Goal: Task Accomplishment & Management: Use online tool/utility

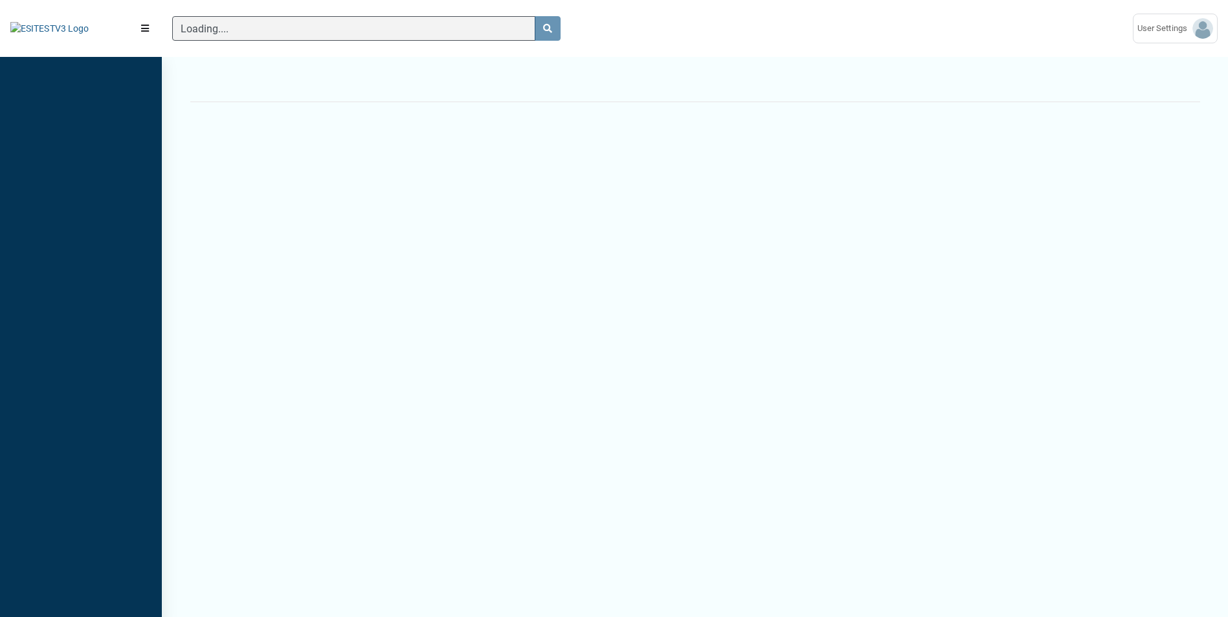
scroll to position [6, 1]
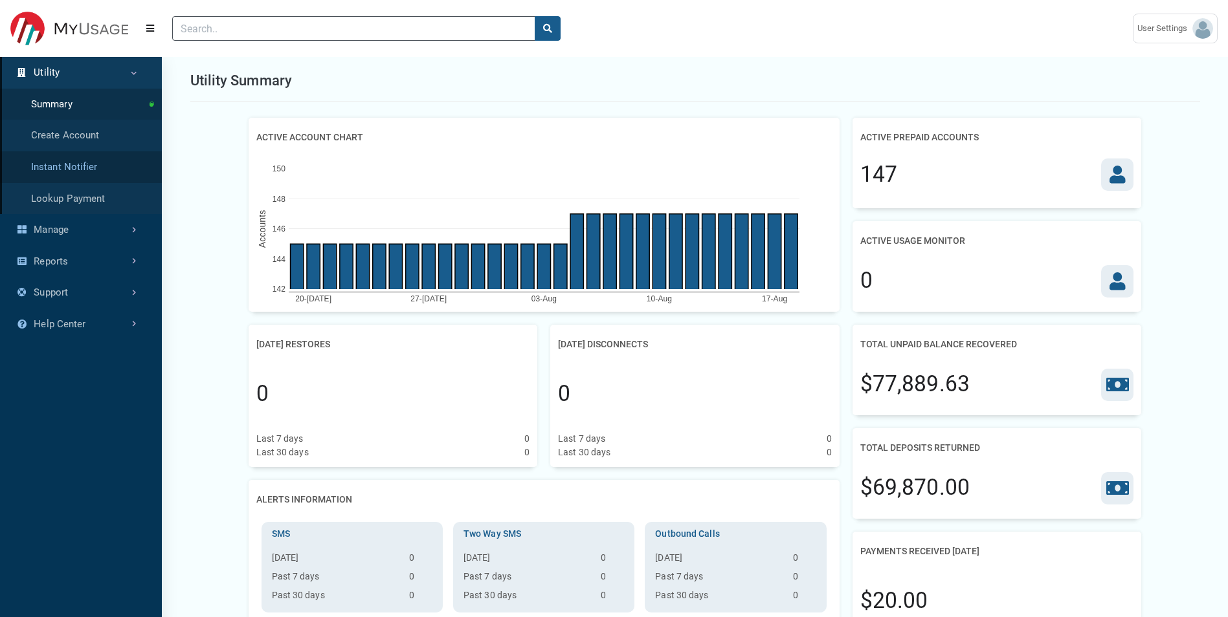
click at [93, 176] on link "Instant Notifier" at bounding box center [81, 167] width 162 height 32
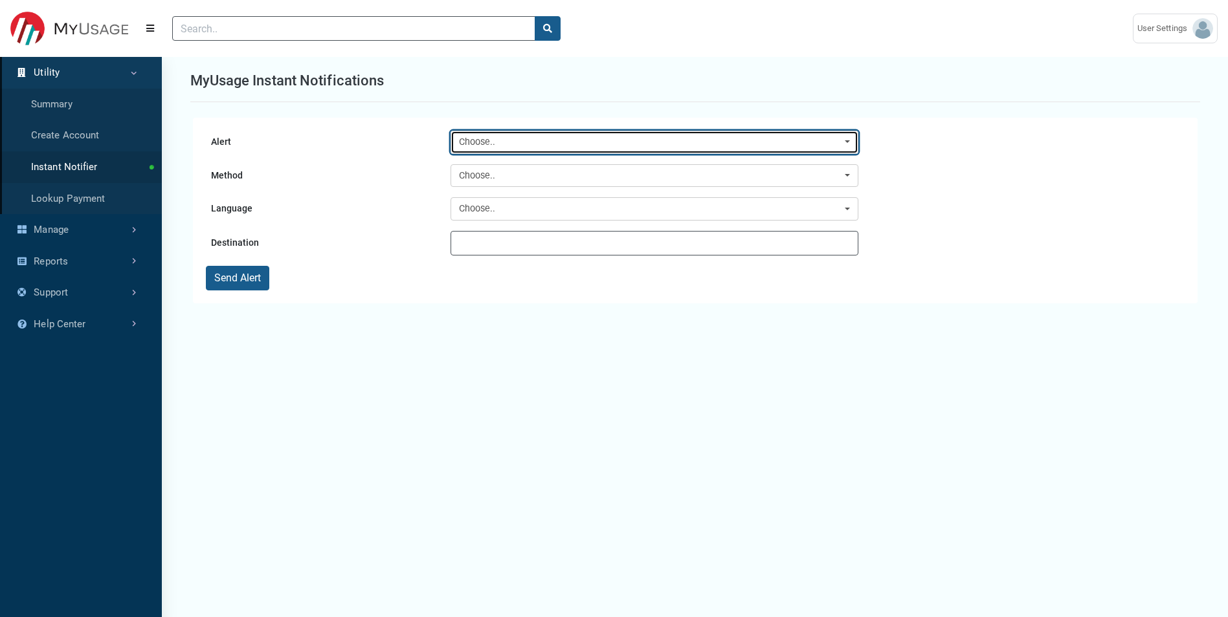
click at [483, 146] on div "Choose.." at bounding box center [650, 142] width 383 height 14
click at [492, 153] on button "Choose.." at bounding box center [654, 142] width 408 height 23
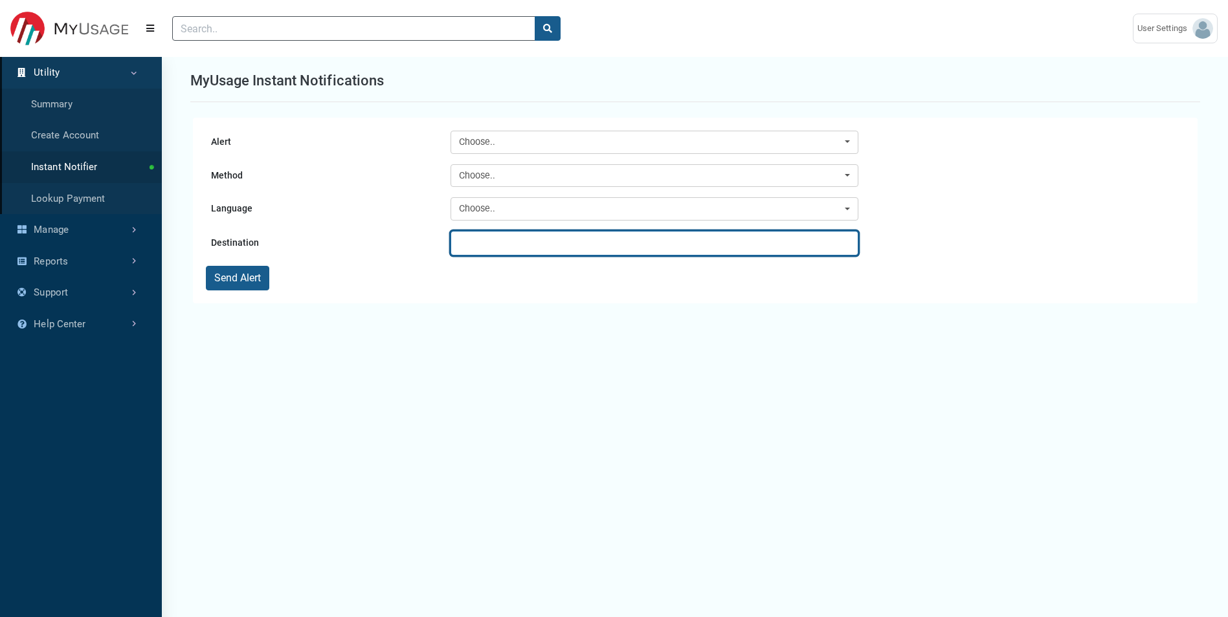
click at [500, 247] on input "text" at bounding box center [654, 243] width 408 height 25
